Goal: Check status: Check status

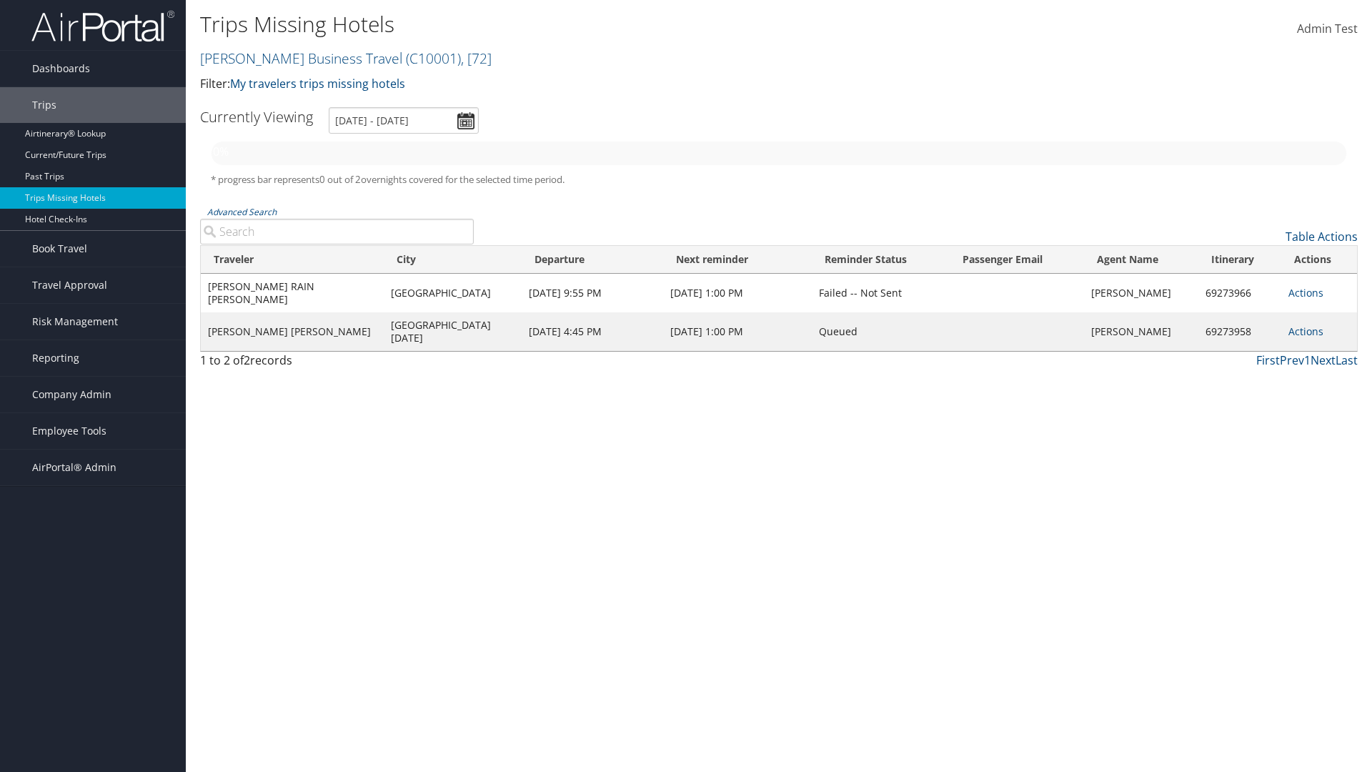
click at [294, 58] on link "[PERSON_NAME] Business Travel ( C10001 ) , [ 72 ]" at bounding box center [346, 58] width 292 height 19
click at [0, 0] on input "search" at bounding box center [0, 0] width 0 height 0
type input "[PERSON_NAME] Business Travel"
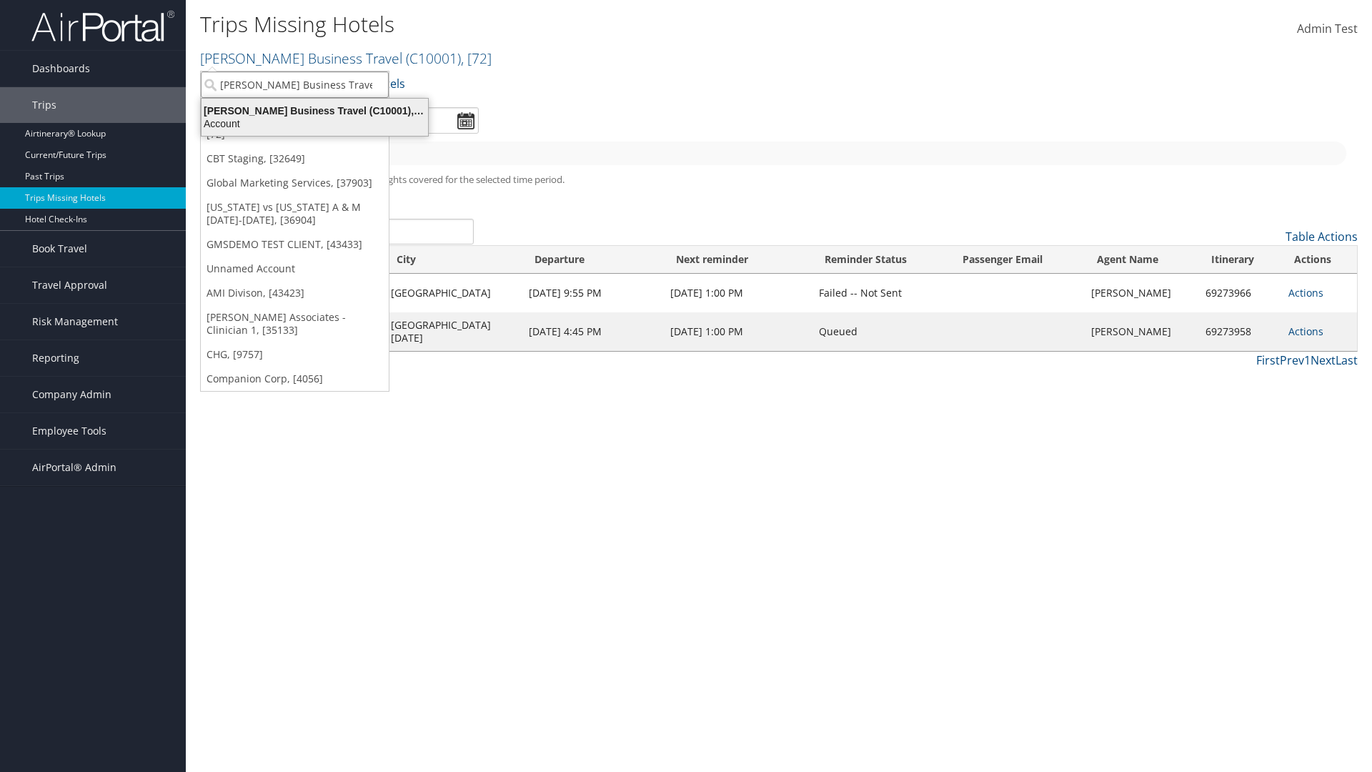
click at [314, 124] on div "Account" at bounding box center [315, 123] width 244 height 13
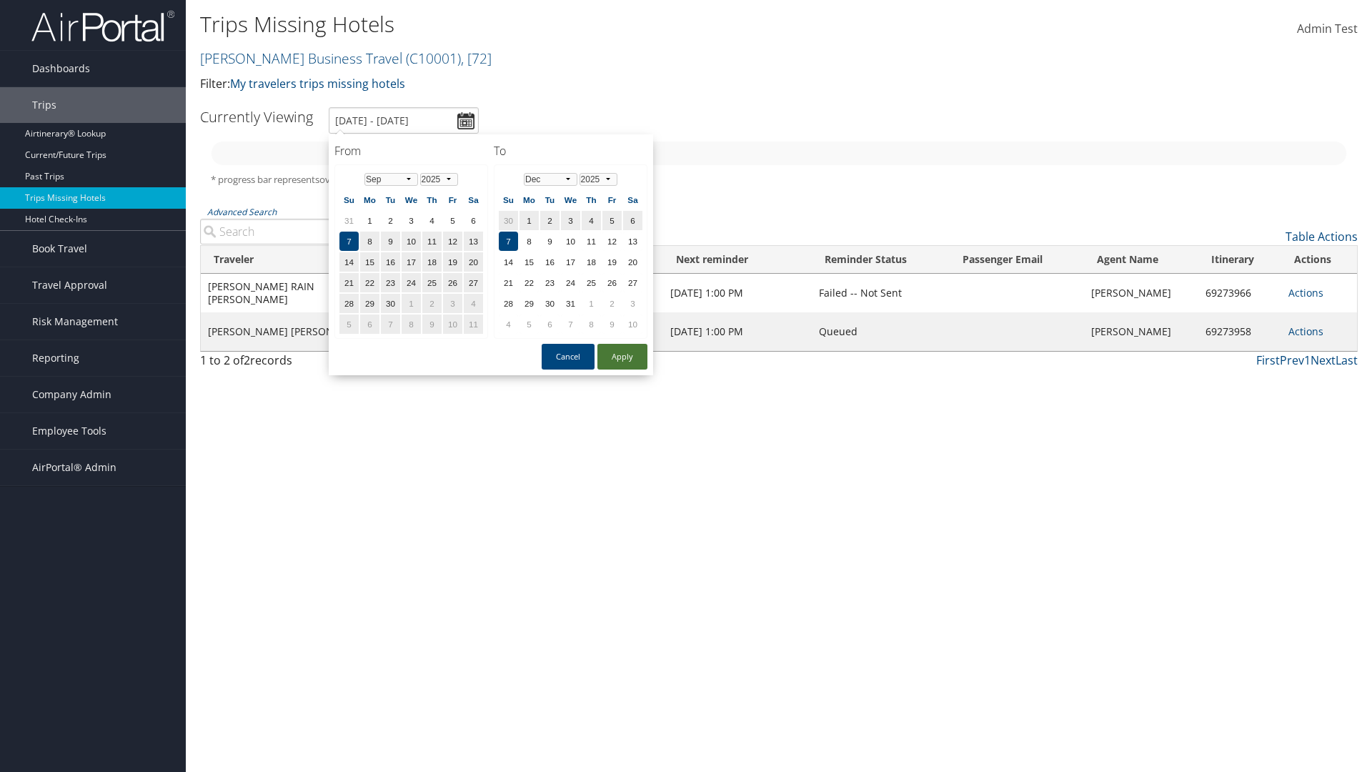
click at [622, 357] on button "Apply" at bounding box center [622, 357] width 50 height 26
type input "1/1/2025 - 3/31/2025"
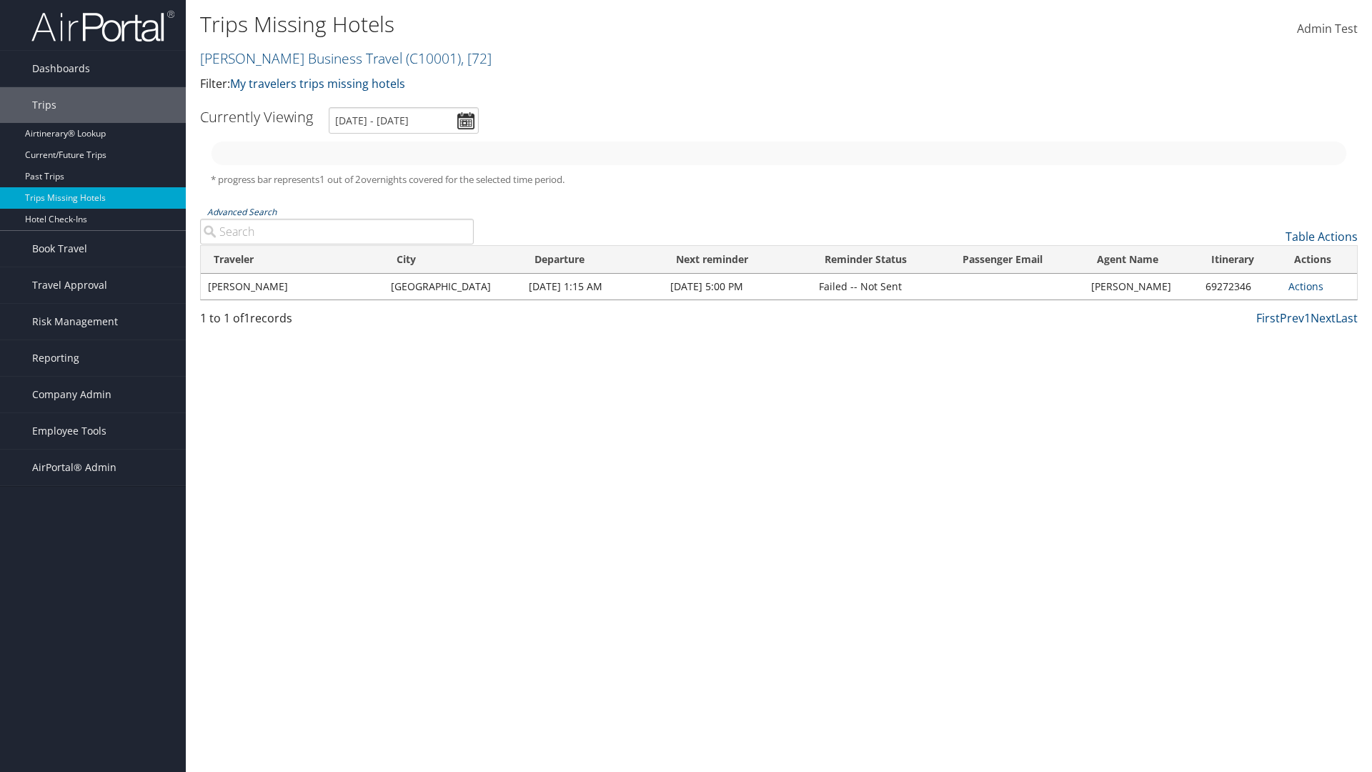
click at [242, 212] on link "Advanced Search" at bounding box center [241, 212] width 69 height 12
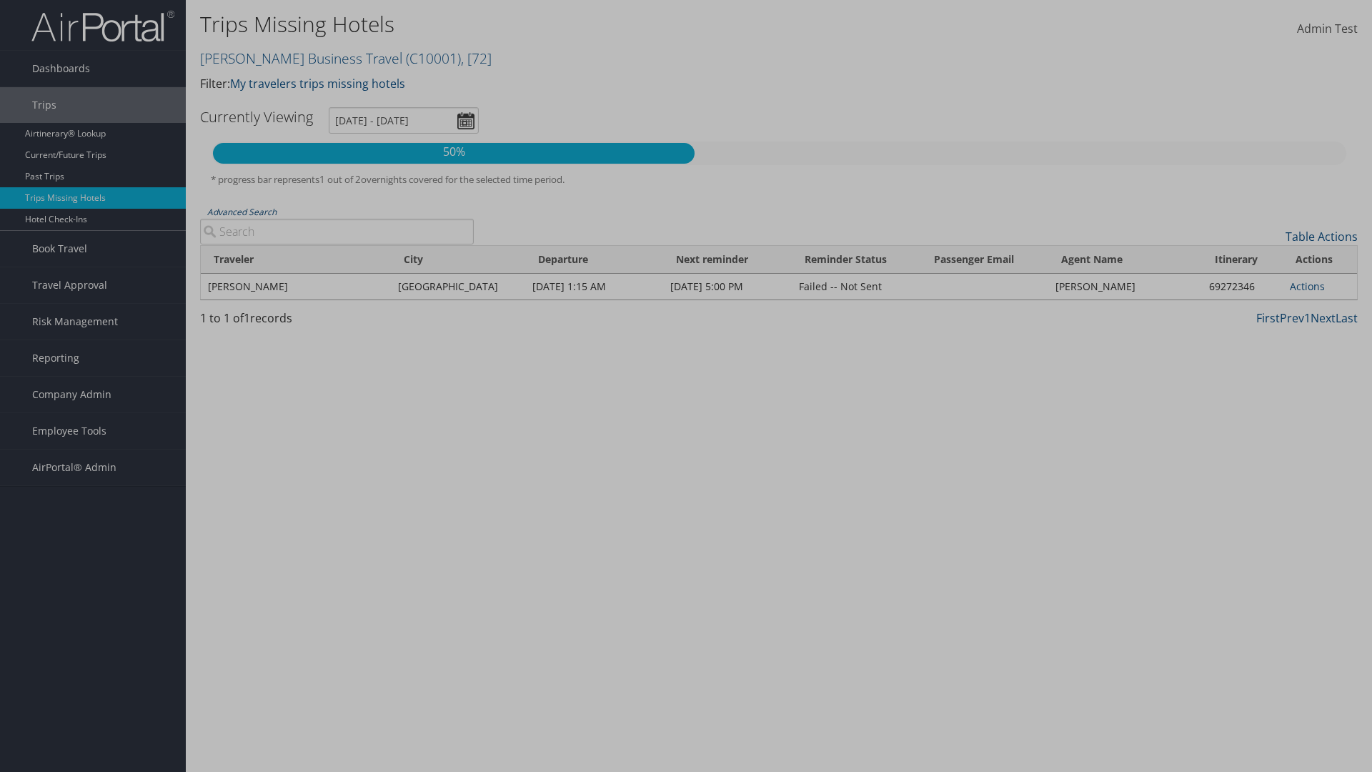
type input "Rio De Janeiro"
type input "CLAYTON"
click at [0, 0] on input "1/1/2025" at bounding box center [0, 0] width 0 height 0
type input "CLAYTON"
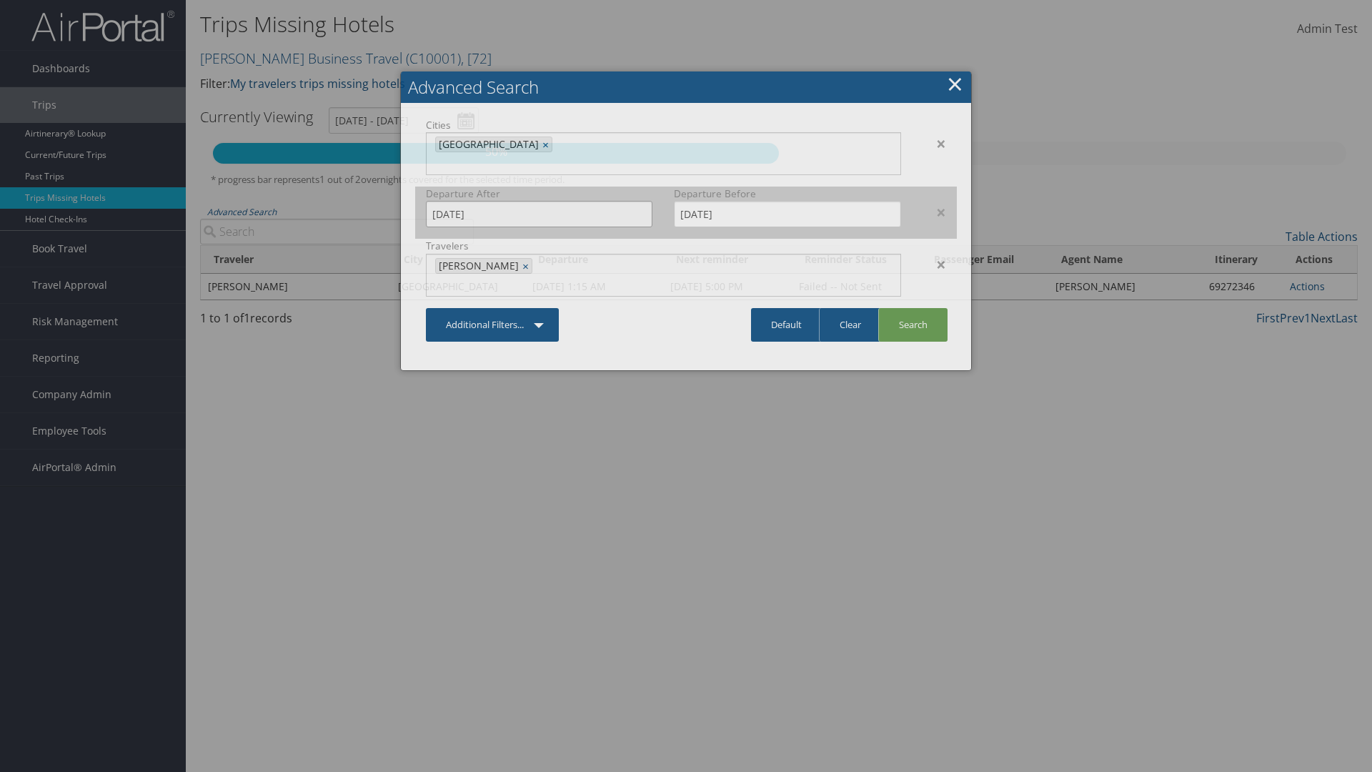
type input "11/01/2024"
click at [787, 201] on input "3/31/2025" at bounding box center [787, 214] width 227 height 26
type input "02/15/2025"
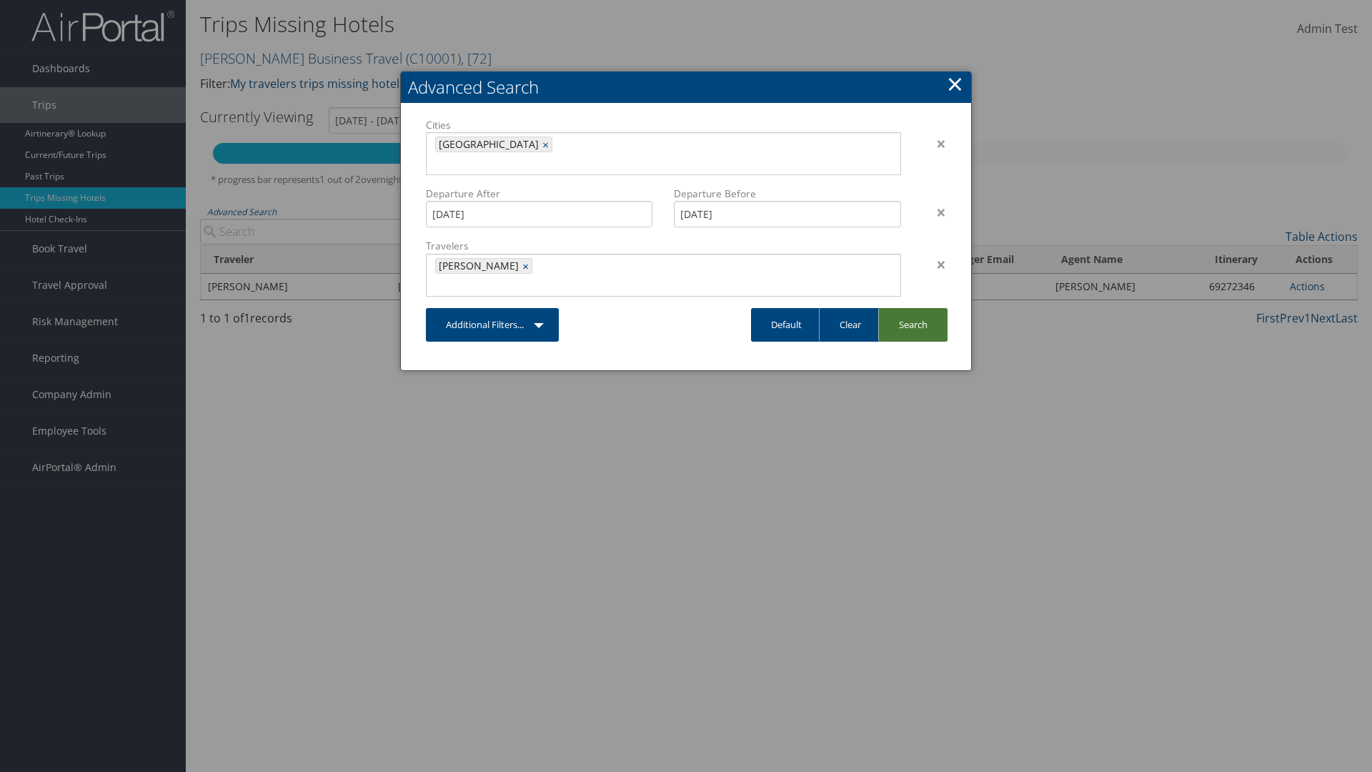
click at [912, 308] on link "Search" at bounding box center [912, 325] width 69 height 34
type input "11/1/2024 - 2/15/2025"
